Goal: Task Accomplishment & Management: Manage account settings

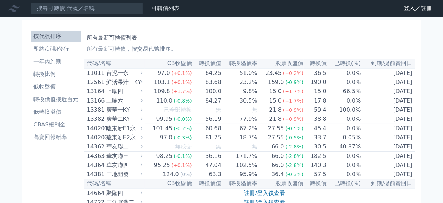
click at [0, 0] on icon at bounding box center [0, 0] width 0 height 0
click at [0, 0] on link "登入／註冊" at bounding box center [0, 0] width 0 height 0
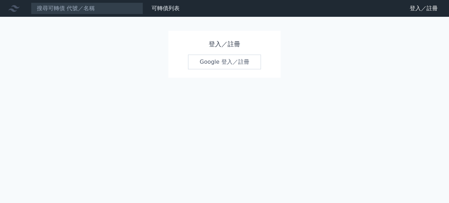
click at [241, 64] on link "Google 登入／註冊" at bounding box center [224, 62] width 73 height 15
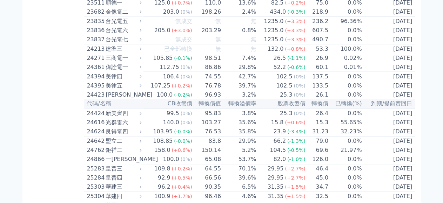
scroll to position [561, 0]
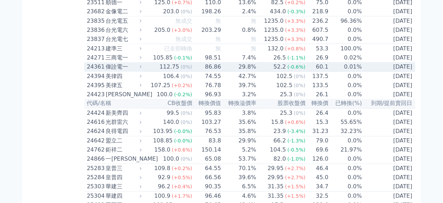
click at [259, 72] on td "52.2 (-0.6%)" at bounding box center [281, 66] width 49 height 9
